Goal: Transaction & Acquisition: Download file/media

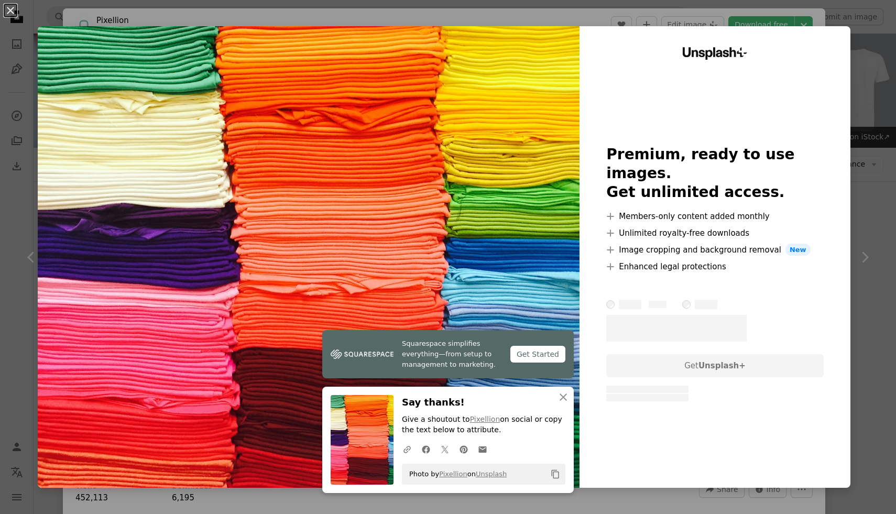
scroll to position [1947, 0]
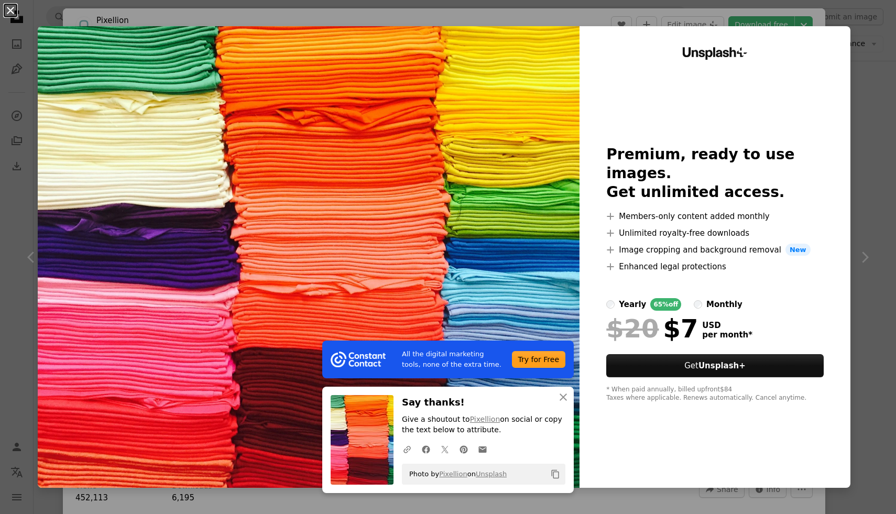
click at [14, 7] on button "An X shape" at bounding box center [10, 10] width 13 height 13
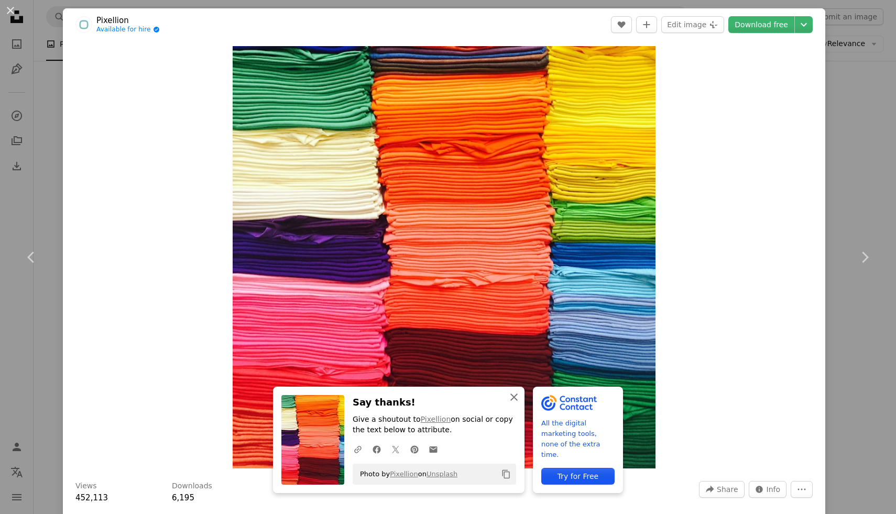
click at [518, 396] on icon "An X shape" at bounding box center [514, 397] width 13 height 13
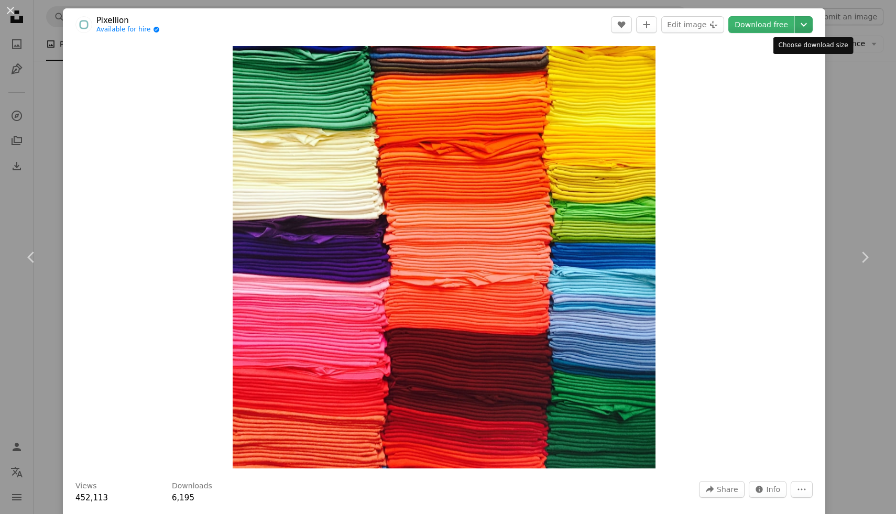
click at [812, 26] on icon "Chevron down" at bounding box center [803, 24] width 17 height 13
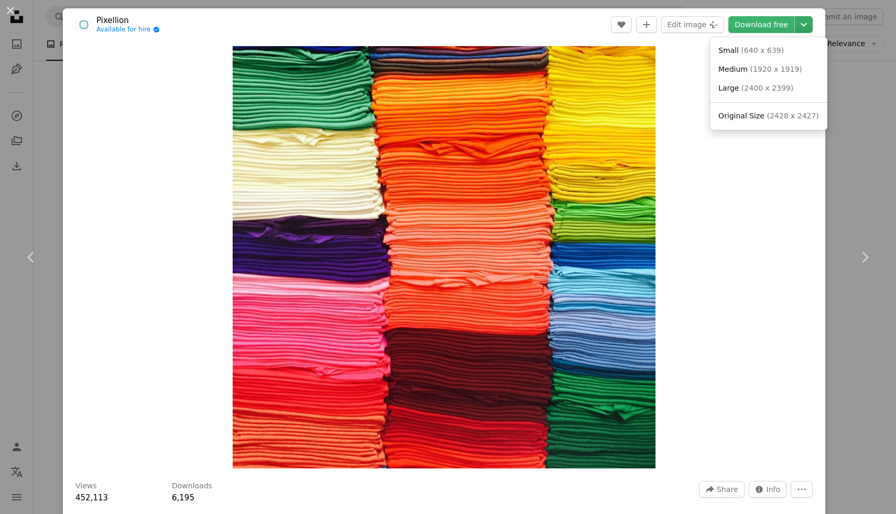
click at [812, 26] on icon "Chevron down" at bounding box center [803, 24] width 17 height 13
click at [869, 62] on div "An X shape Chevron left Chevron right Pixellion Available for hire A checkmark …" at bounding box center [448, 257] width 896 height 514
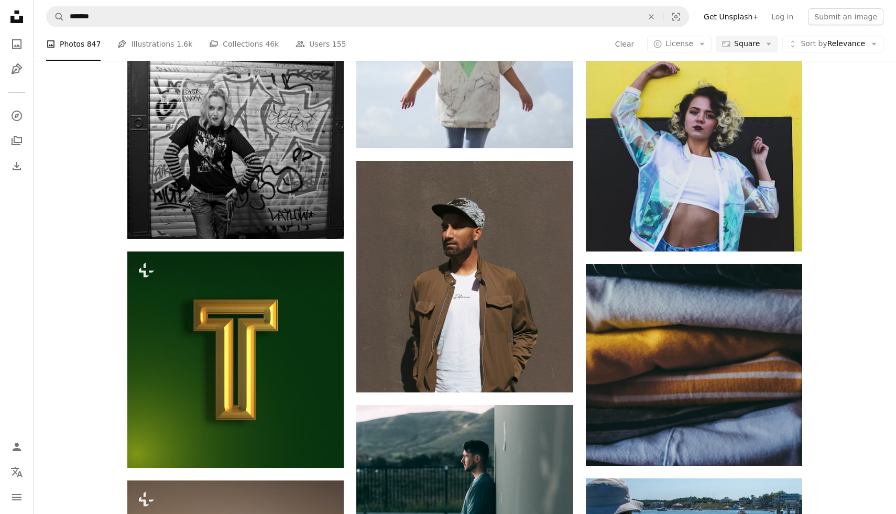
scroll to position [2823, 0]
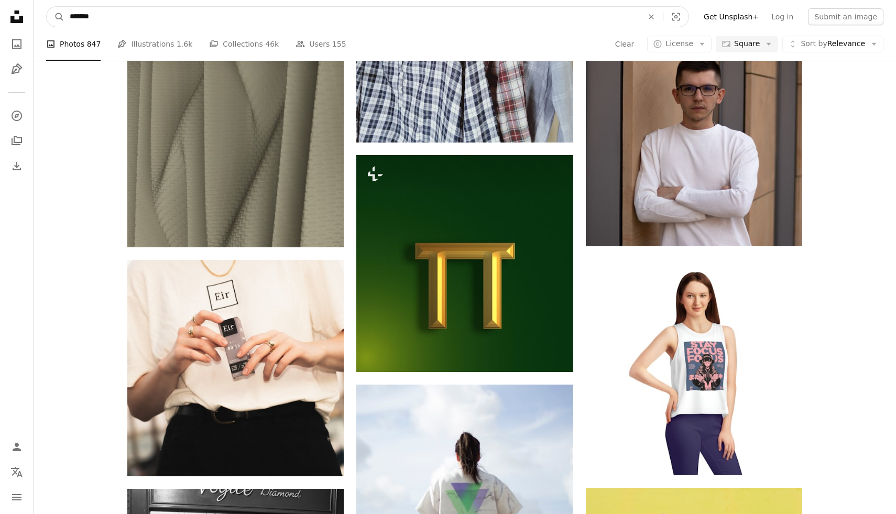
click at [247, 9] on input "*******" at bounding box center [351, 17] width 575 height 20
type input "******"
click at [47, 7] on button "A magnifying glass" at bounding box center [56, 17] width 18 height 20
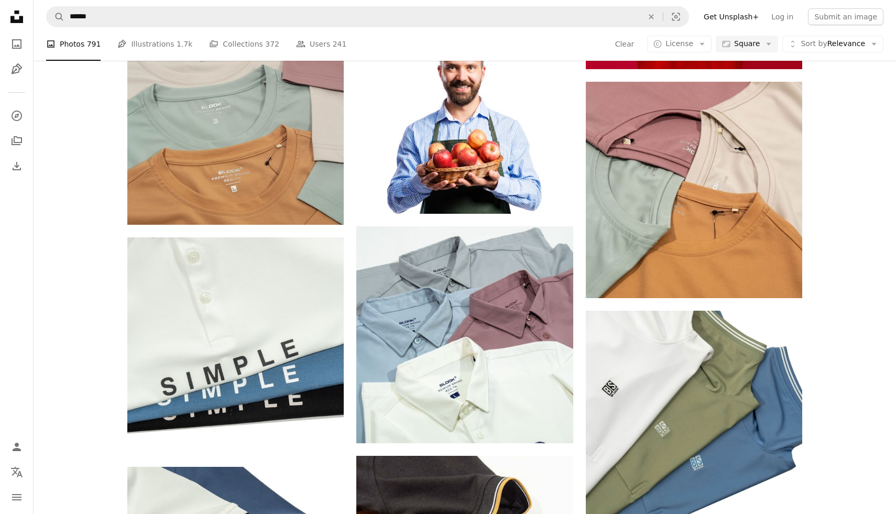
scroll to position [1406, 0]
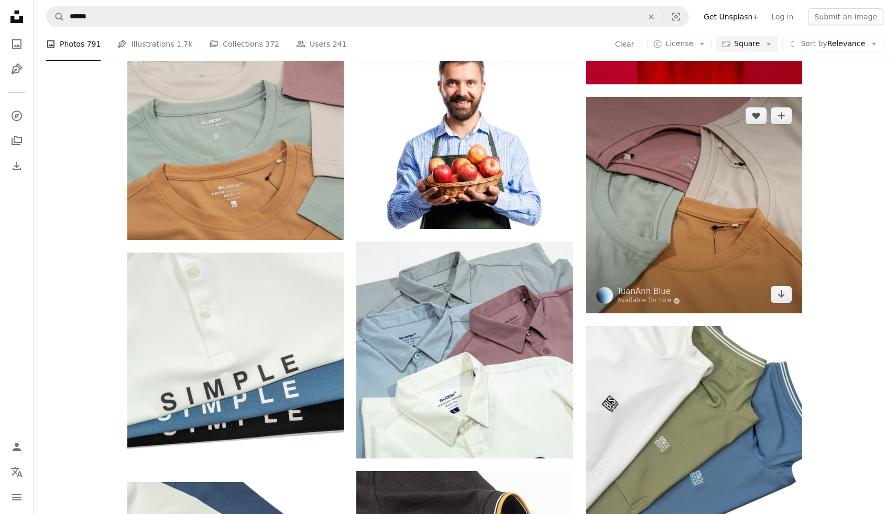
click at [770, 181] on img at bounding box center [694, 205] width 216 height 216
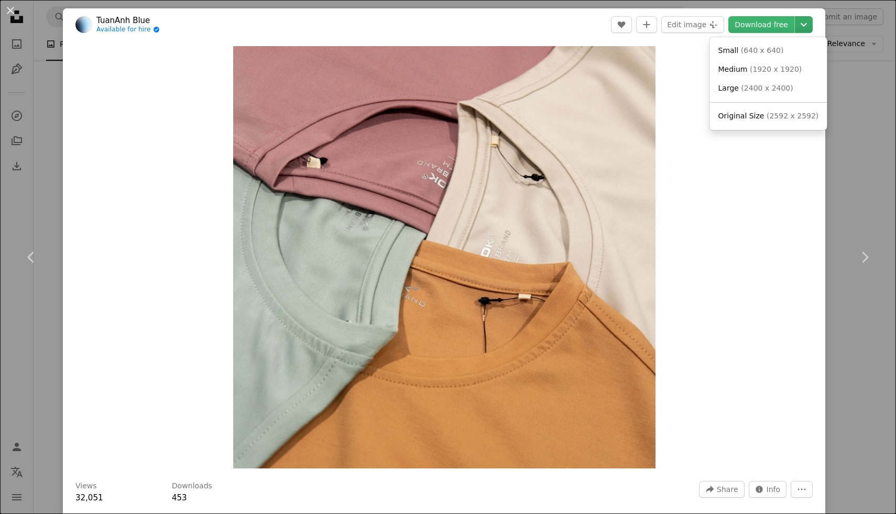
click at [809, 19] on icon "Chevron down" at bounding box center [803, 24] width 17 height 13
click at [787, 50] on link "Small ( 640 x 640 )" at bounding box center [768, 50] width 109 height 19
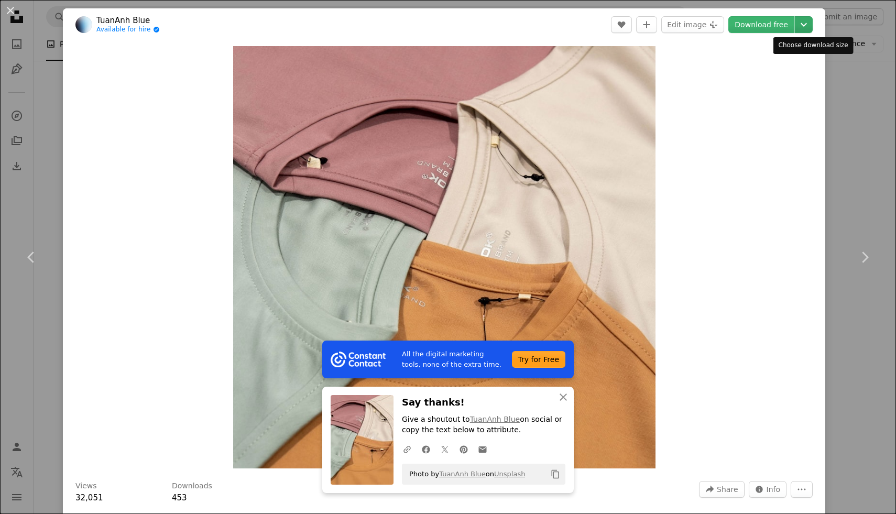
click at [811, 22] on icon "Chevron down" at bounding box center [803, 24] width 17 height 13
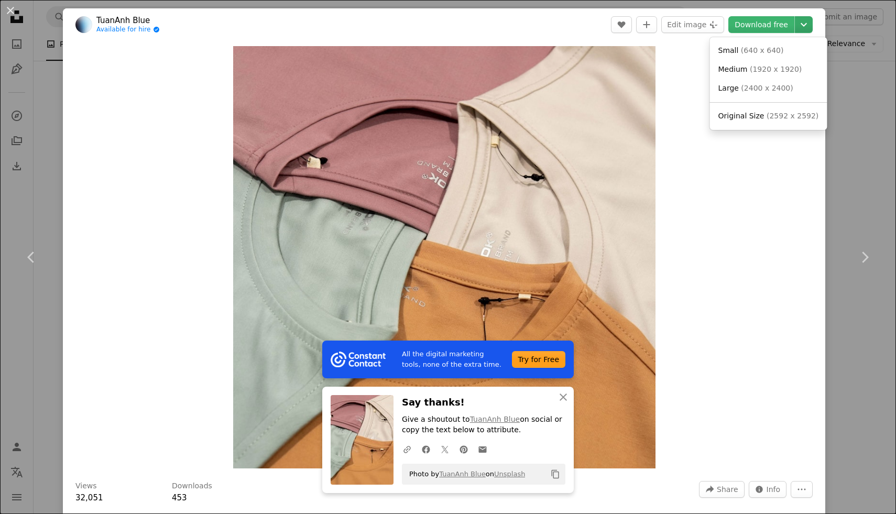
click at [811, 22] on icon "Chevron down" at bounding box center [803, 24] width 17 height 13
click at [837, 74] on div "An X shape Chevron left Chevron right All the digital marketing tools, none of …" at bounding box center [448, 257] width 896 height 514
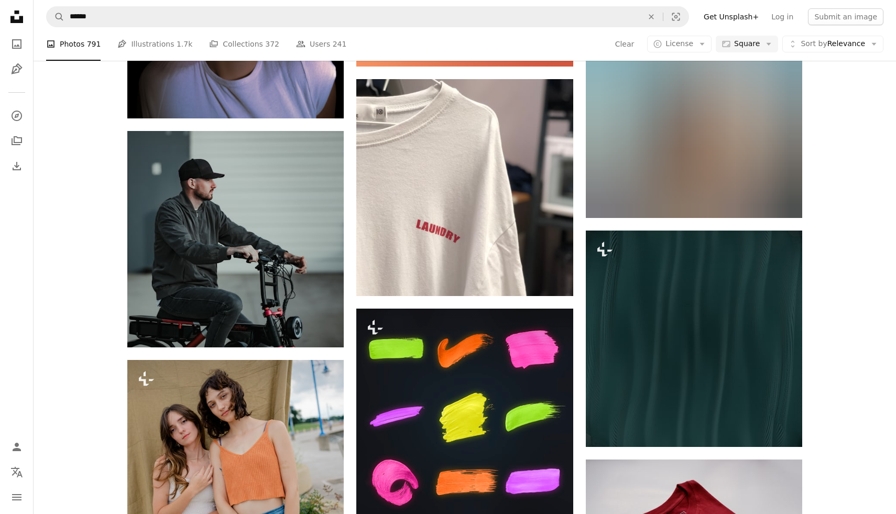
scroll to position [7252, 0]
